Goal: Learn about a topic: Learn about a topic

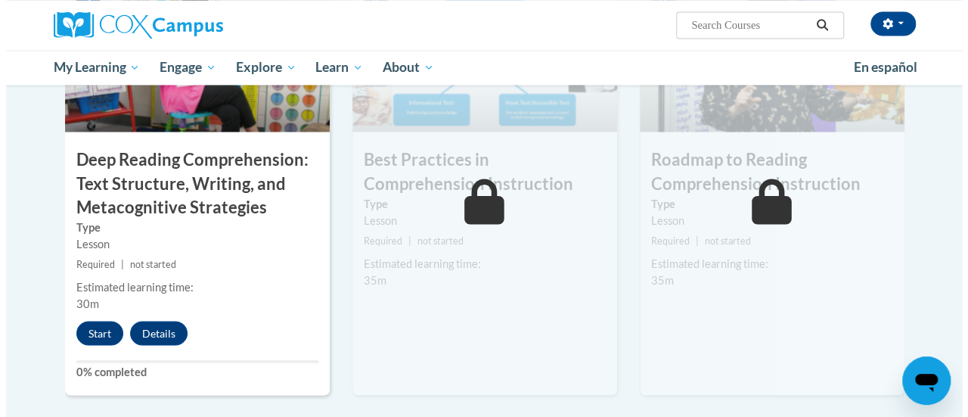
scroll to position [1301, 0]
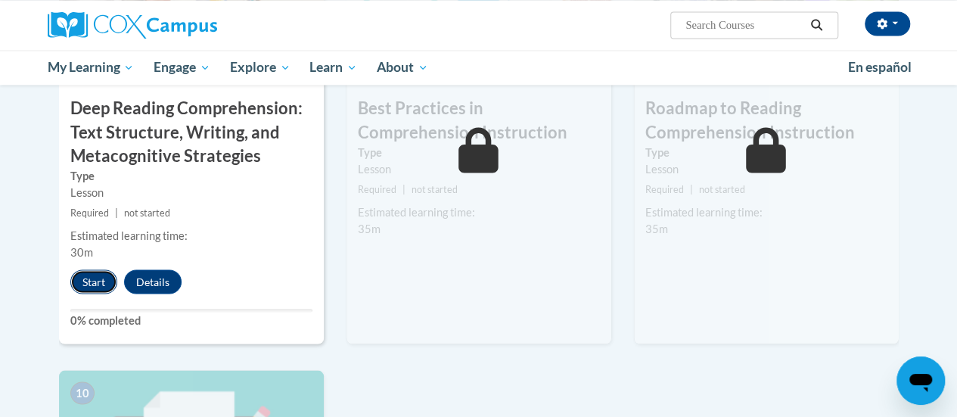
click at [89, 284] on button "Start" at bounding box center [93, 281] width 47 height 24
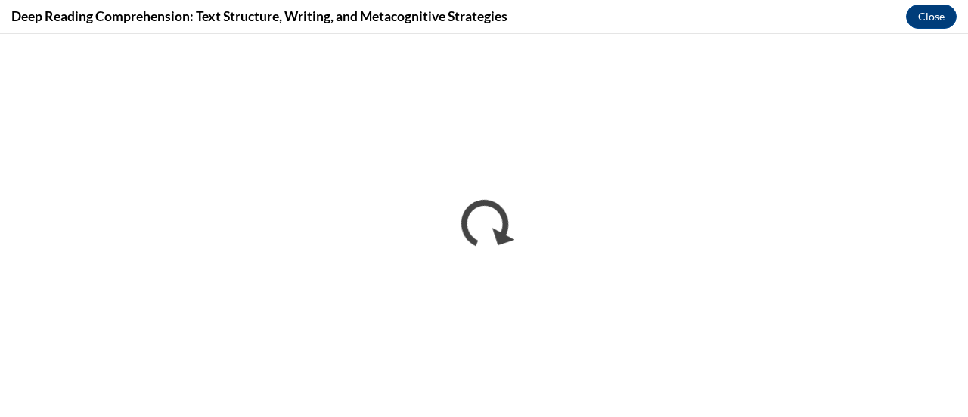
scroll to position [0, 0]
